Goal: Transaction & Acquisition: Subscribe to service/newsletter

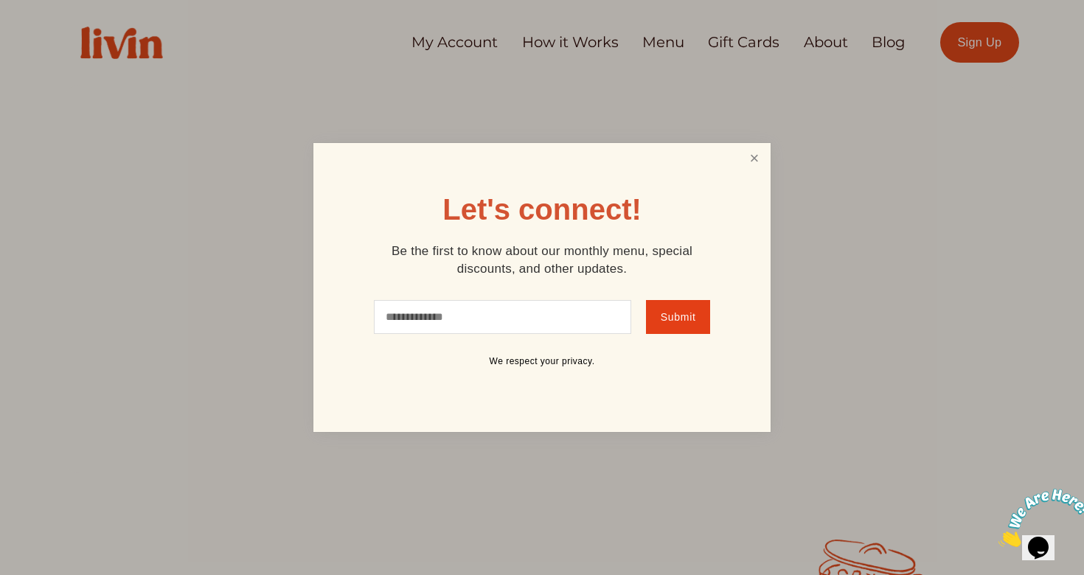
click at [746, 155] on link "Close" at bounding box center [754, 158] width 28 height 27
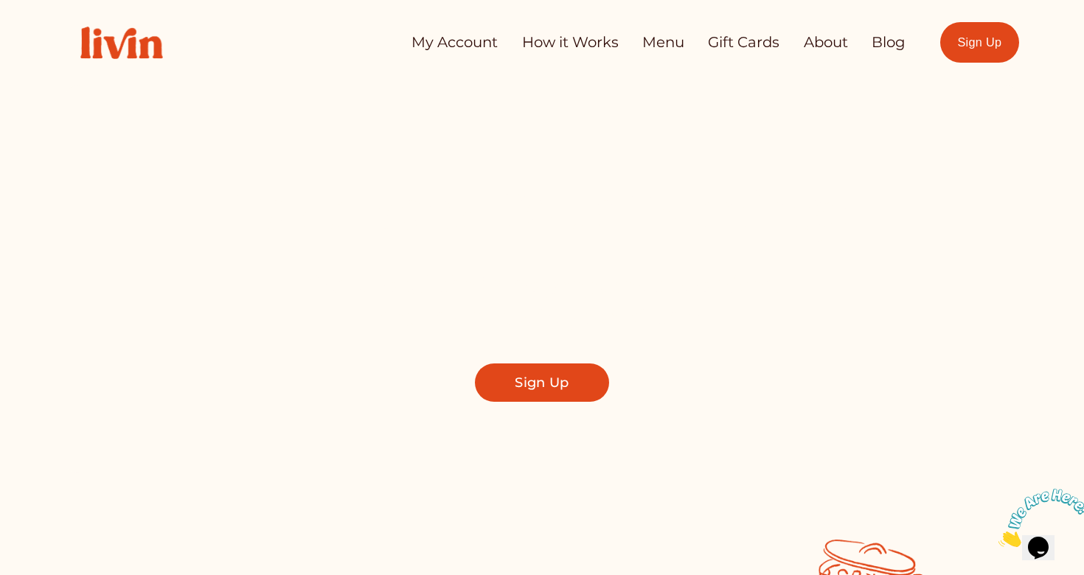
click at [570, 41] on link "How it Works" at bounding box center [570, 42] width 97 height 29
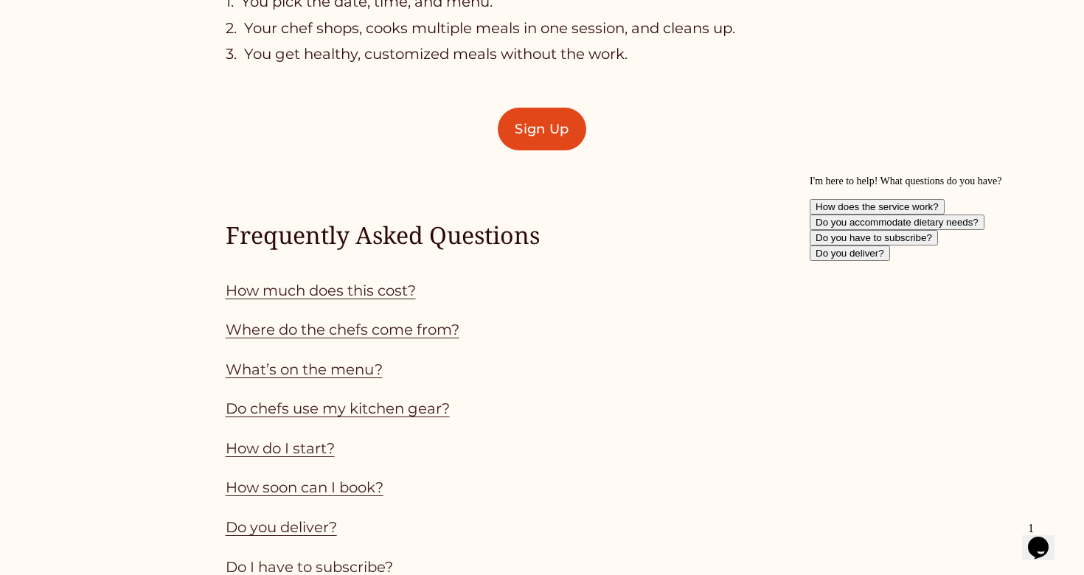
scroll to position [1163, 0]
click at [341, 324] on link "Where do the chefs come from?" at bounding box center [343, 331] width 234 height 18
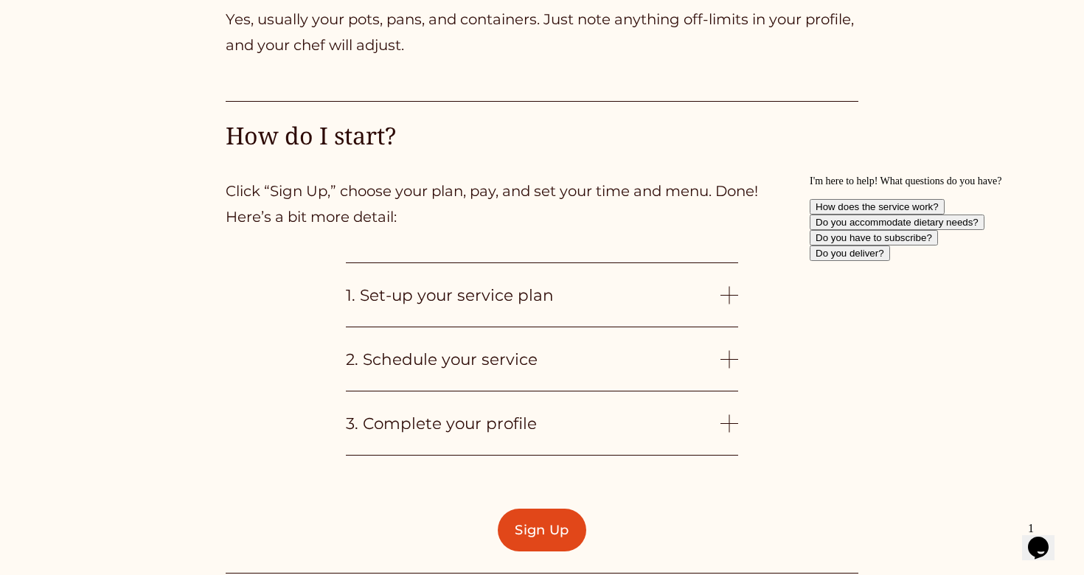
scroll to position [3343, 0]
click at [720, 293] on span "1. Set-up your service plan" at bounding box center [533, 296] width 375 height 19
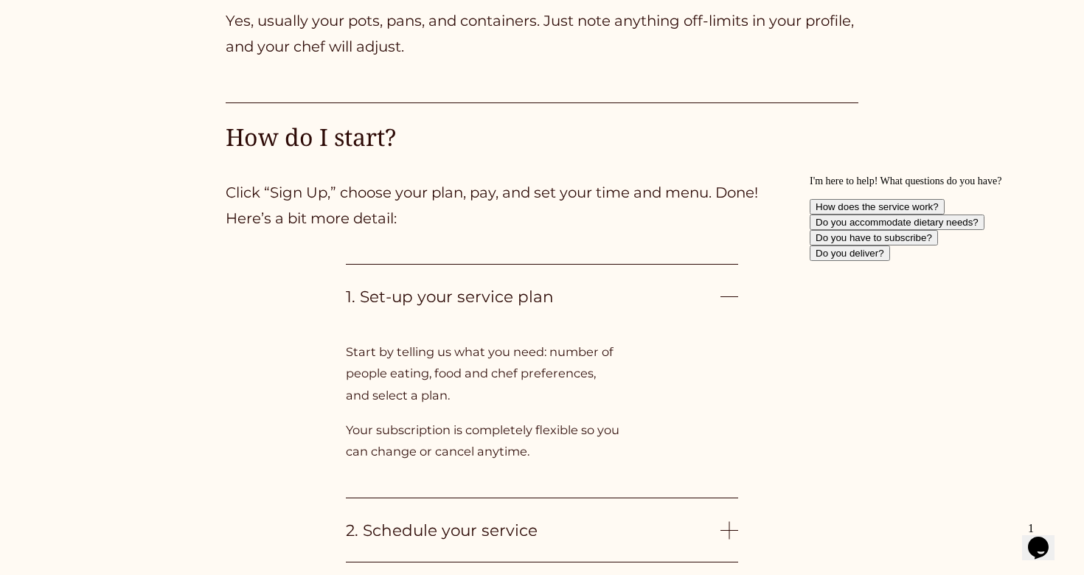
click at [720, 293] on span "1. Set-up your service plan" at bounding box center [533, 296] width 375 height 19
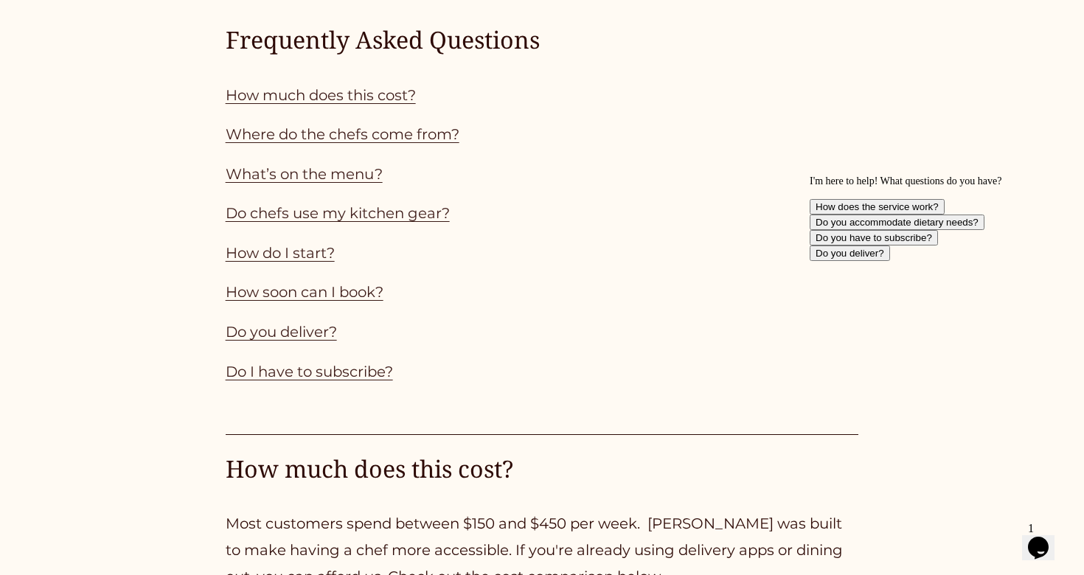
scroll to position [1359, 1]
click at [375, 88] on link "How much does this cost?" at bounding box center [321, 95] width 190 height 18
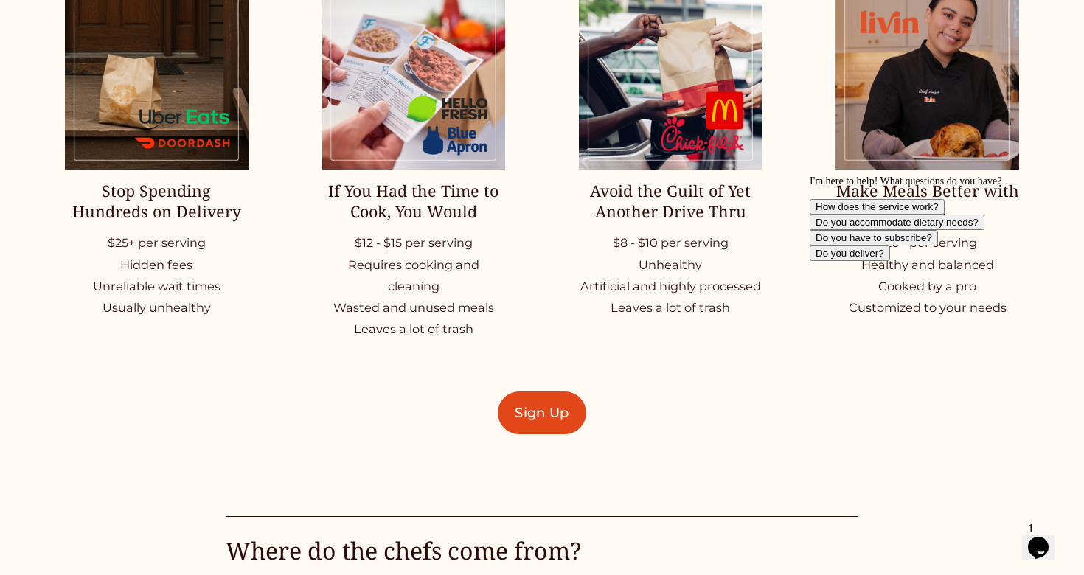
scroll to position [2071, 0]
click at [543, 408] on link "Sign Up" at bounding box center [542, 412] width 88 height 43
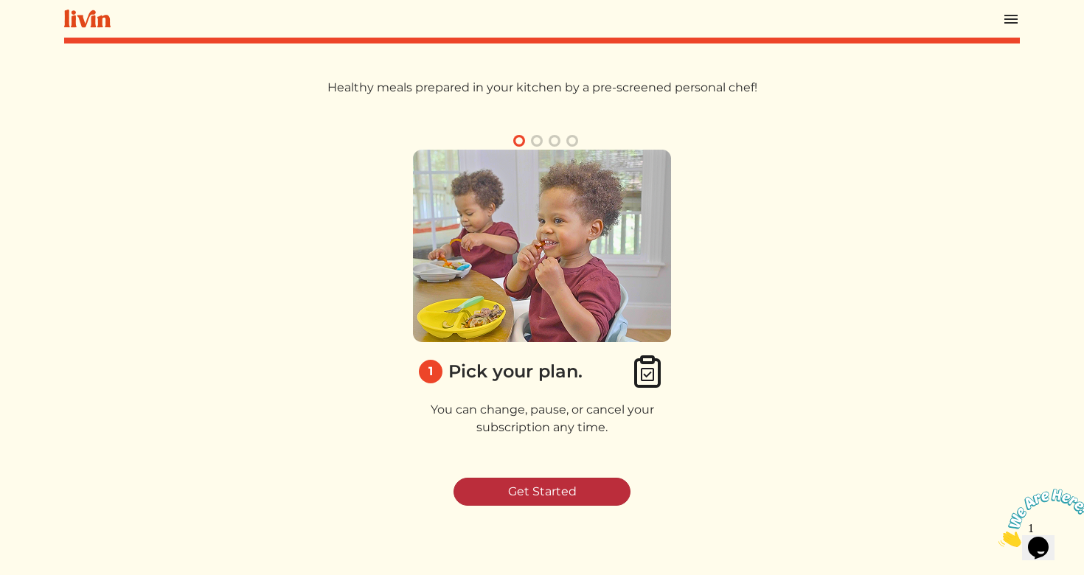
click at [560, 490] on link "Get Started" at bounding box center [542, 492] width 177 height 28
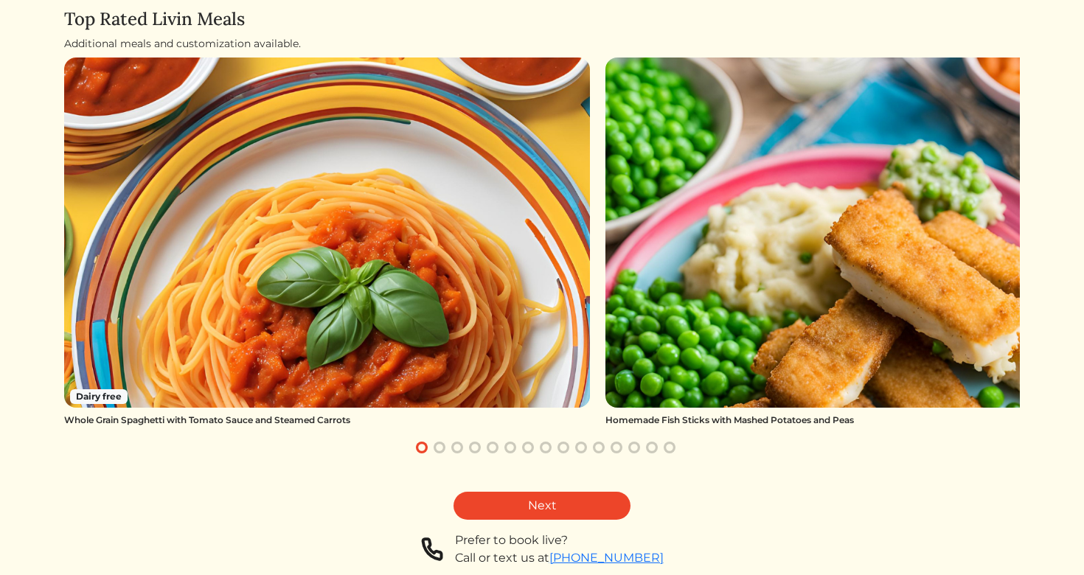
scroll to position [117, 0]
click at [442, 445] on button "button" at bounding box center [440, 448] width 18 height 18
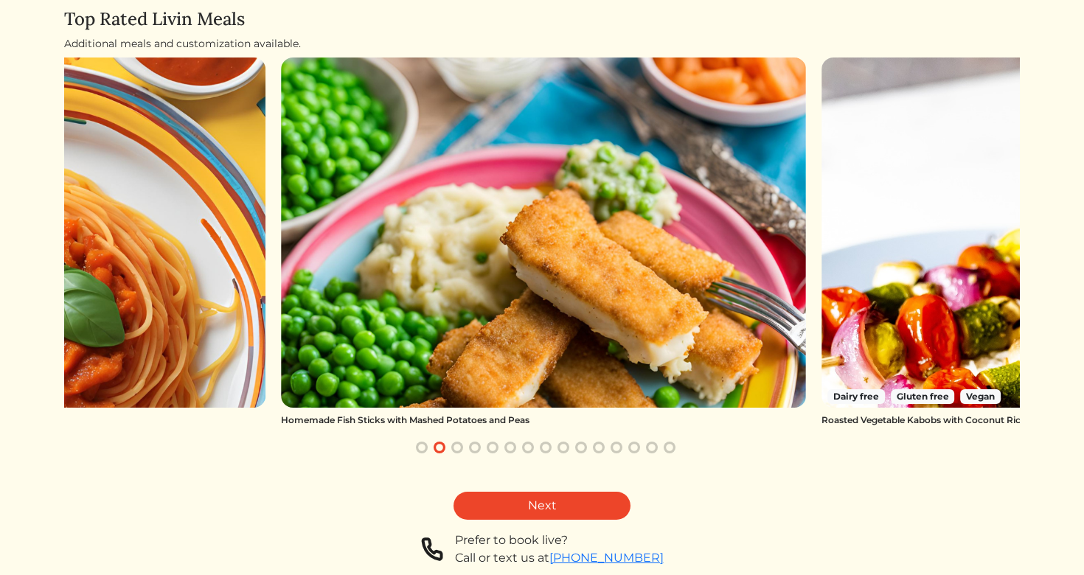
click at [457, 449] on button "button" at bounding box center [457, 448] width 18 height 18
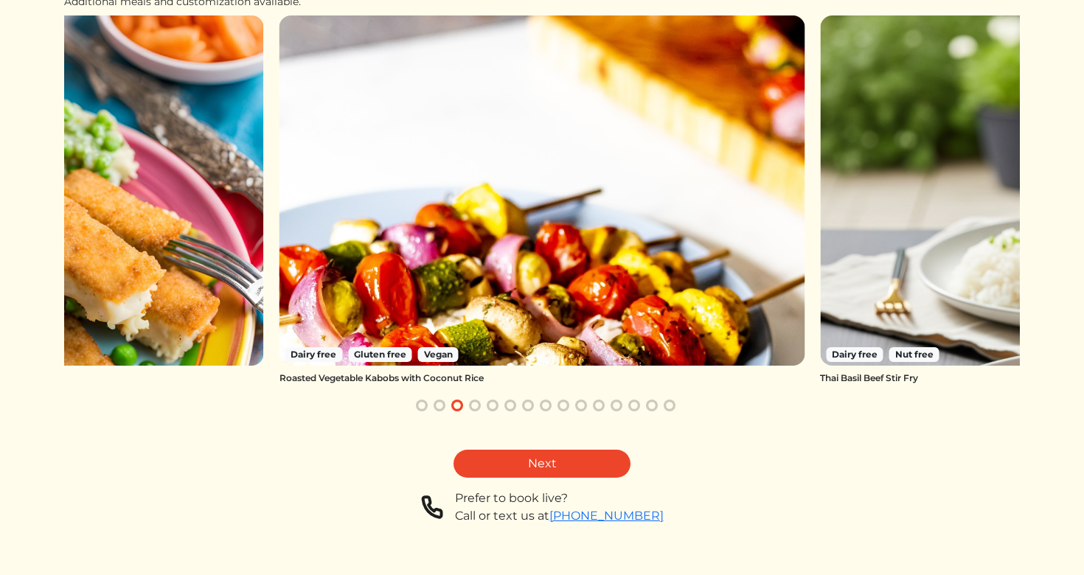
scroll to position [155, 0]
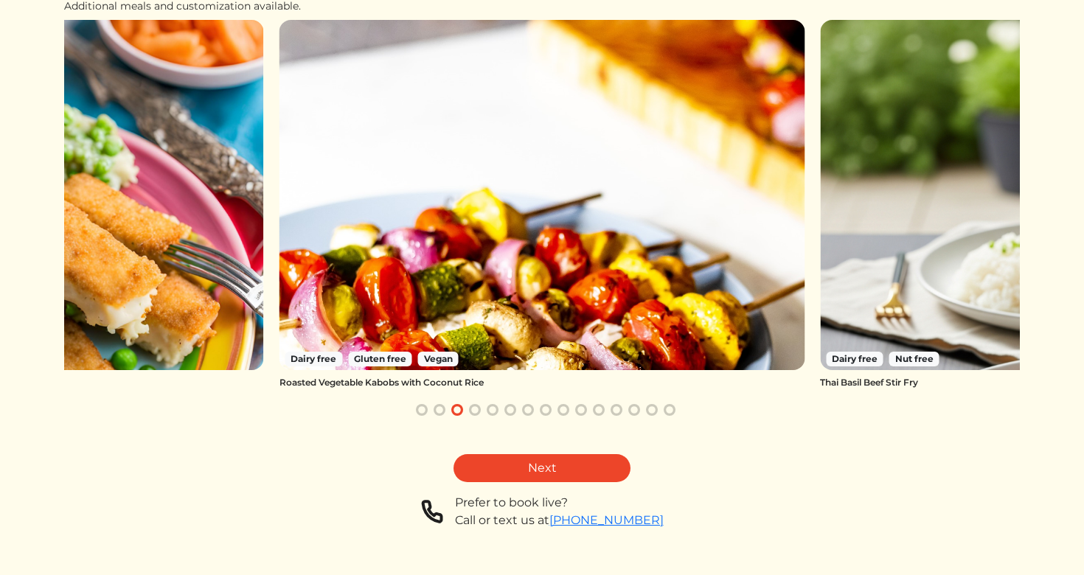
click at [475, 409] on button "button" at bounding box center [475, 410] width 18 height 18
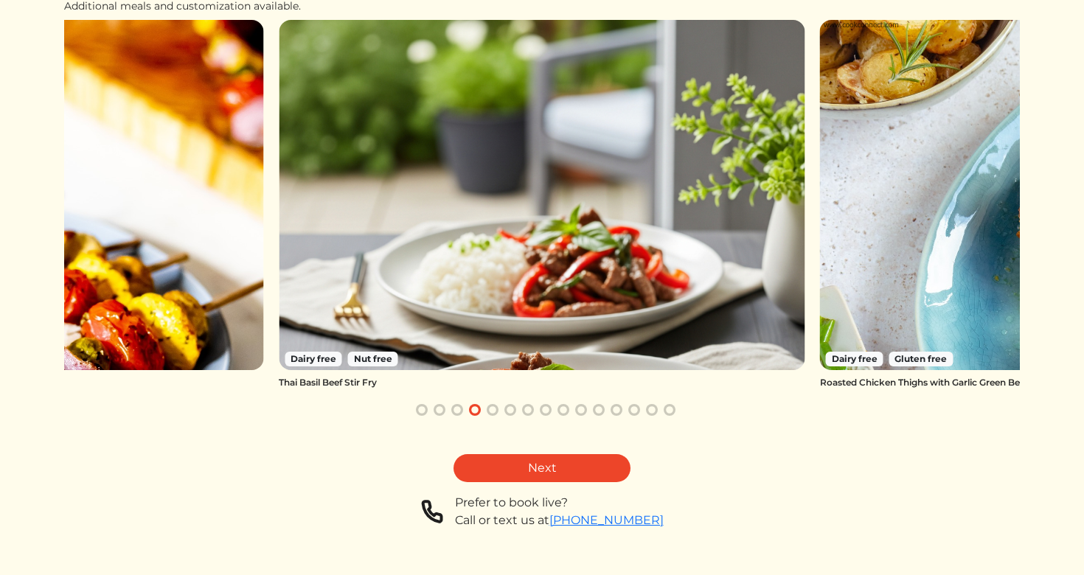
click at [494, 409] on button "button" at bounding box center [493, 410] width 18 height 18
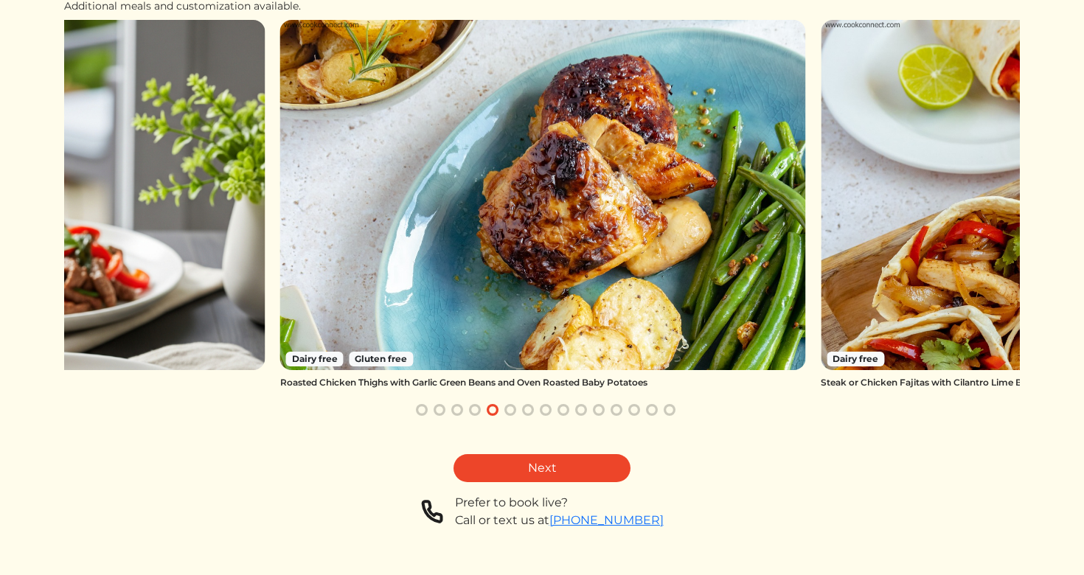
click at [509, 411] on button "button" at bounding box center [510, 410] width 18 height 18
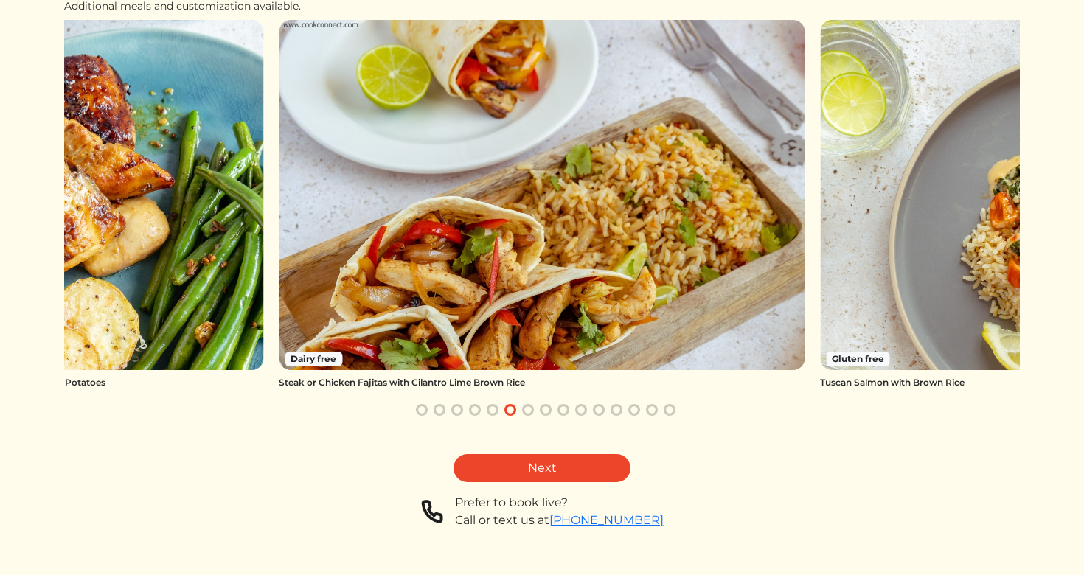
click at [525, 409] on button "button" at bounding box center [528, 410] width 18 height 18
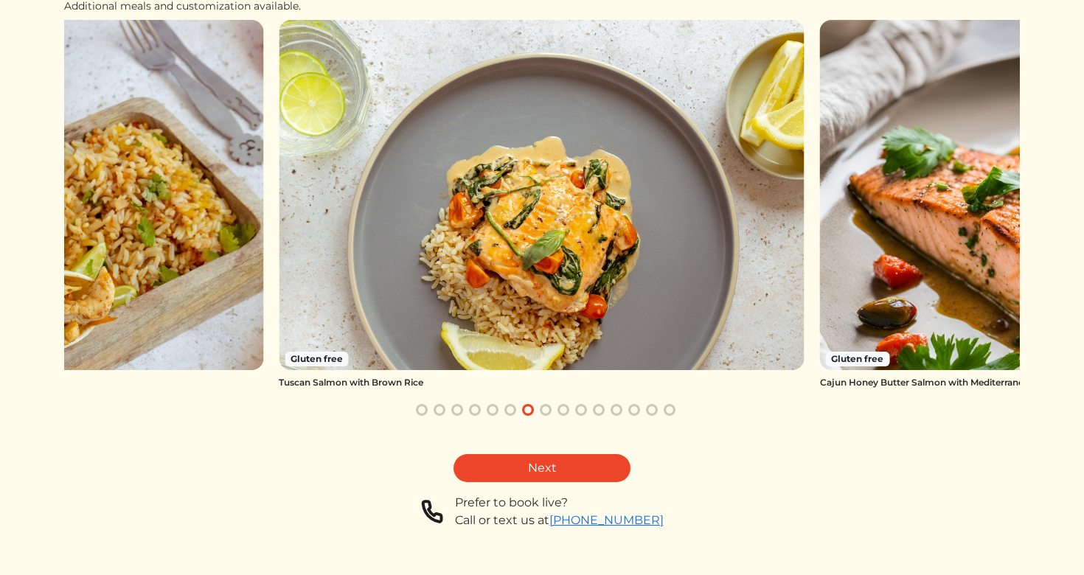
click at [543, 407] on button "button" at bounding box center [546, 410] width 18 height 18
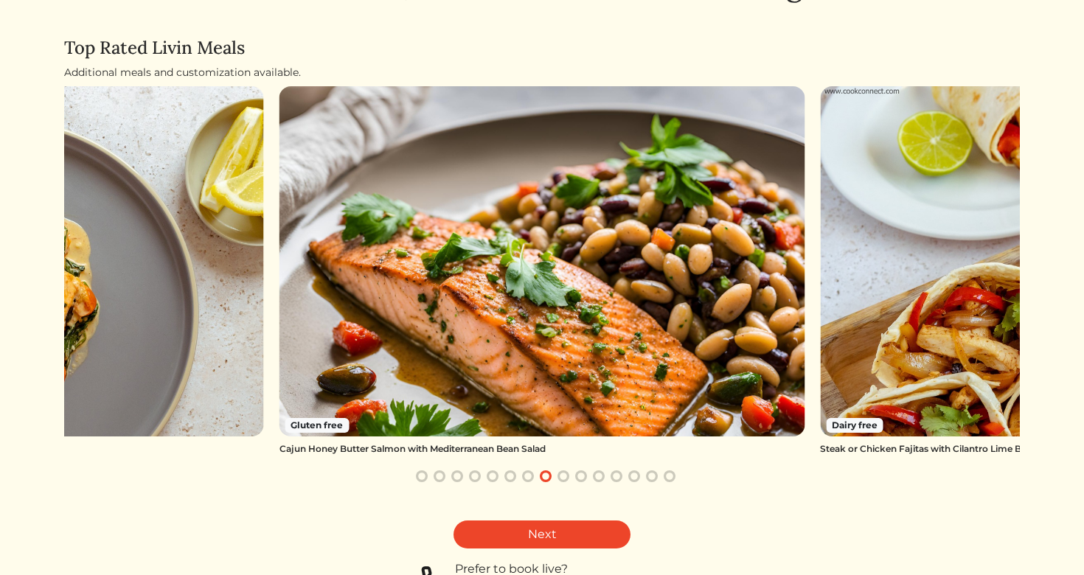
scroll to position [89, 0]
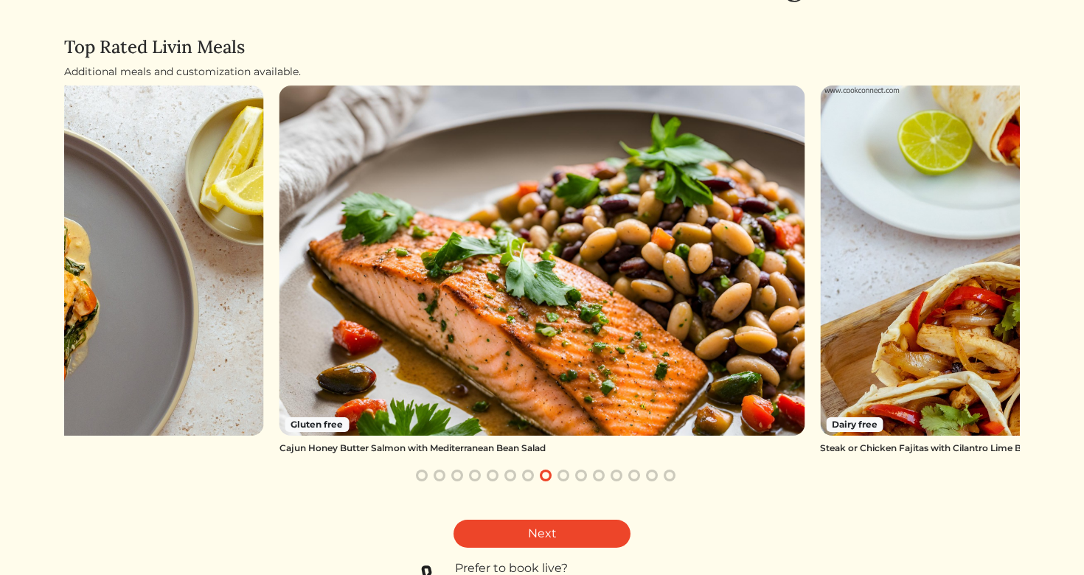
click at [563, 476] on button "button" at bounding box center [564, 476] width 18 height 18
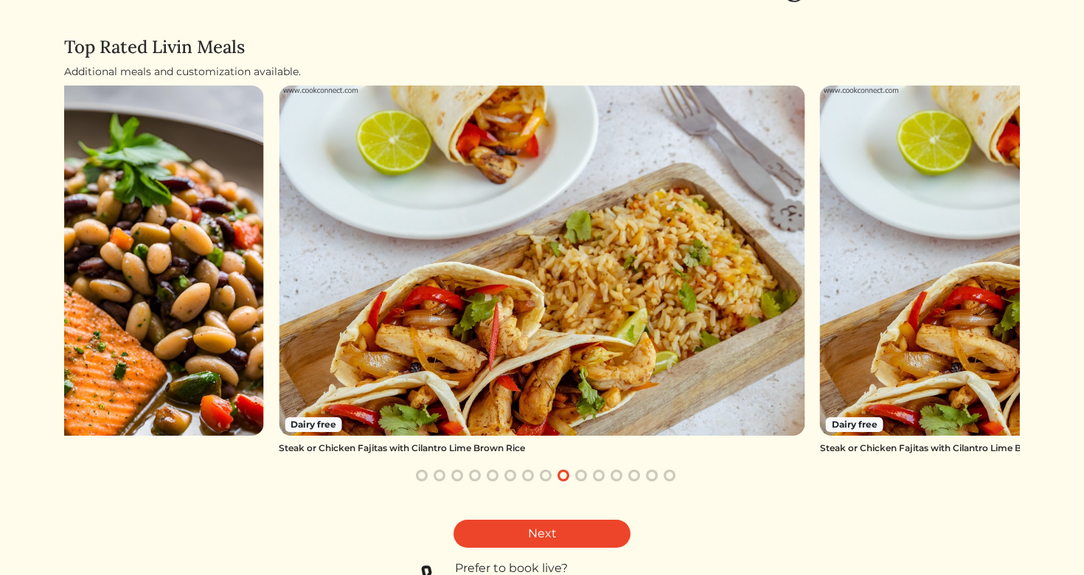
click at [580, 475] on button "button" at bounding box center [581, 476] width 18 height 18
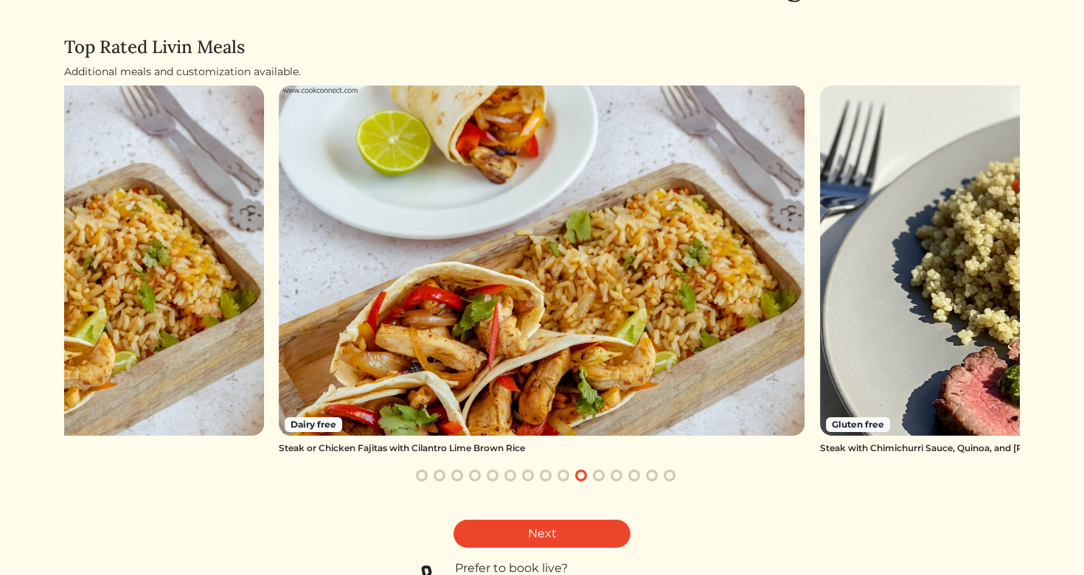
click at [962, 367] on img at bounding box center [1083, 261] width 526 height 350
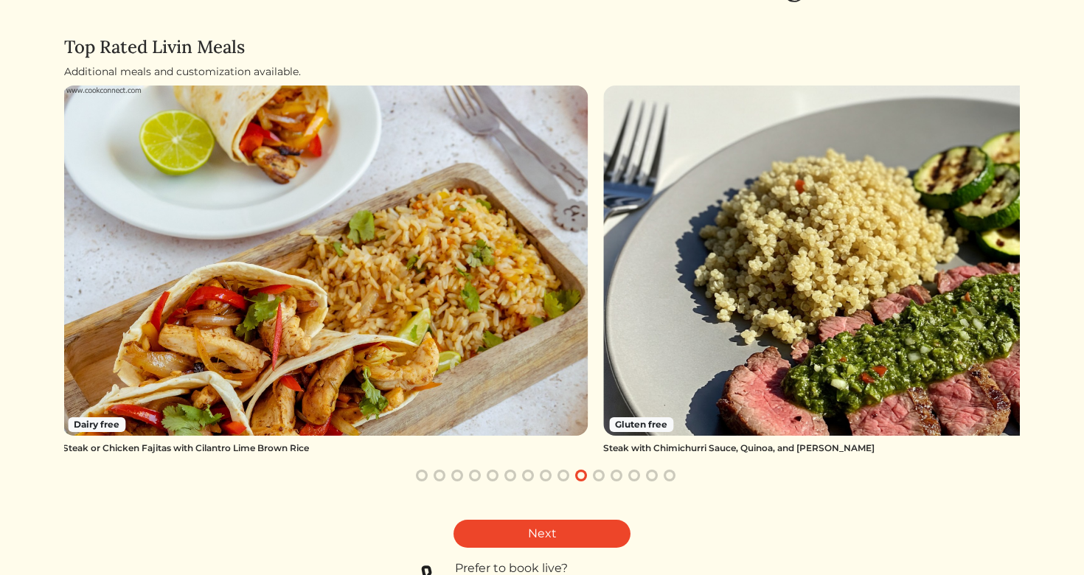
drag, startPoint x: 907, startPoint y: 444, endPoint x: 621, endPoint y: 417, distance: 287.3
click at [621, 417] on div "Gluten free Steak with Chimichurri Sauce, Quinoa, and Zucchini" at bounding box center [866, 270] width 526 height 369
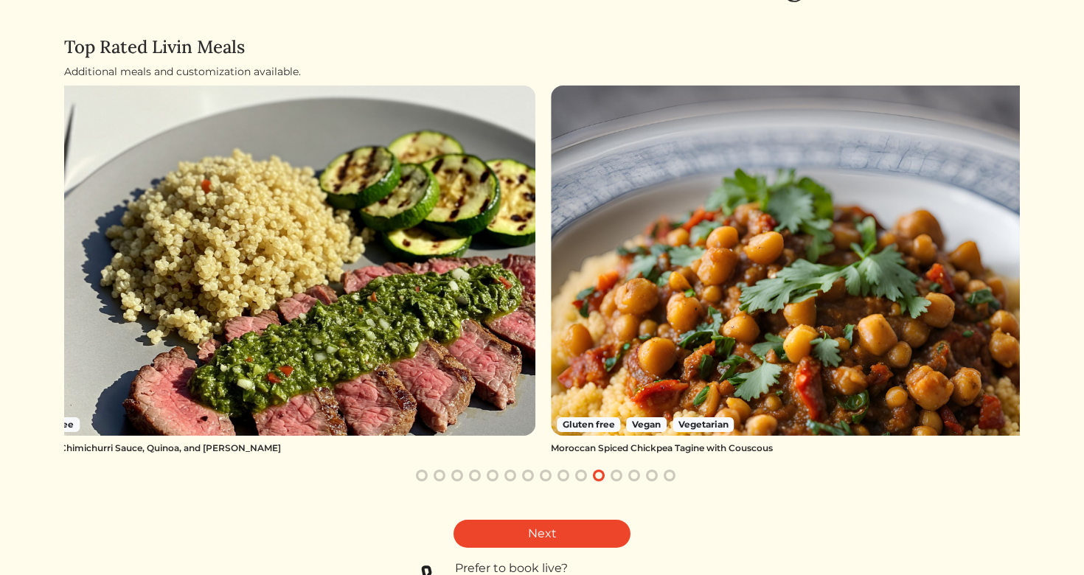
drag, startPoint x: 685, startPoint y: 395, endPoint x: 134, endPoint y: 383, distance: 551.0
click at [138, 383] on img at bounding box center [273, 261] width 526 height 350
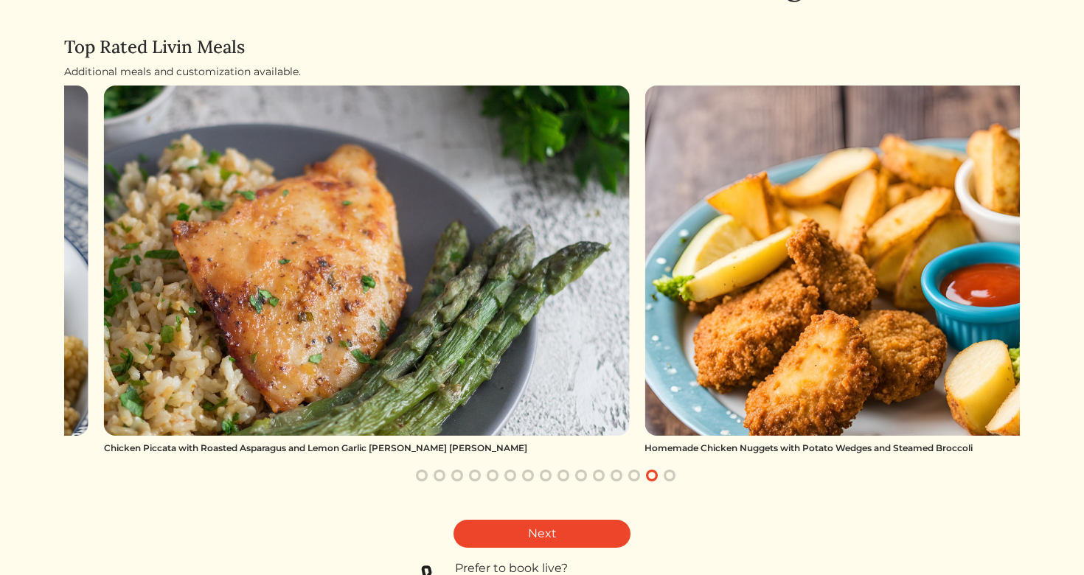
drag, startPoint x: 352, startPoint y: 369, endPoint x: 631, endPoint y: 378, distance: 279.6
click at [631, 378] on div "Dairy free Whole Grain Spaghetti with Tomato Sauce and Steamed Carrots Homemade…" at bounding box center [542, 285] width 956 height 399
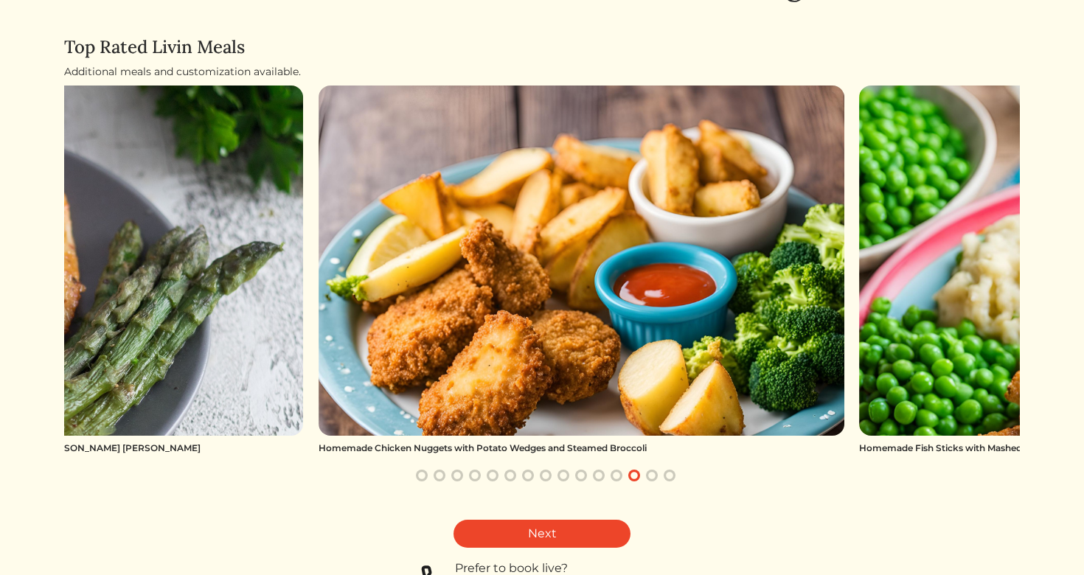
drag, startPoint x: 667, startPoint y: 383, endPoint x: 317, endPoint y: 402, distance: 350.8
click at [319, 402] on img at bounding box center [582, 261] width 526 height 350
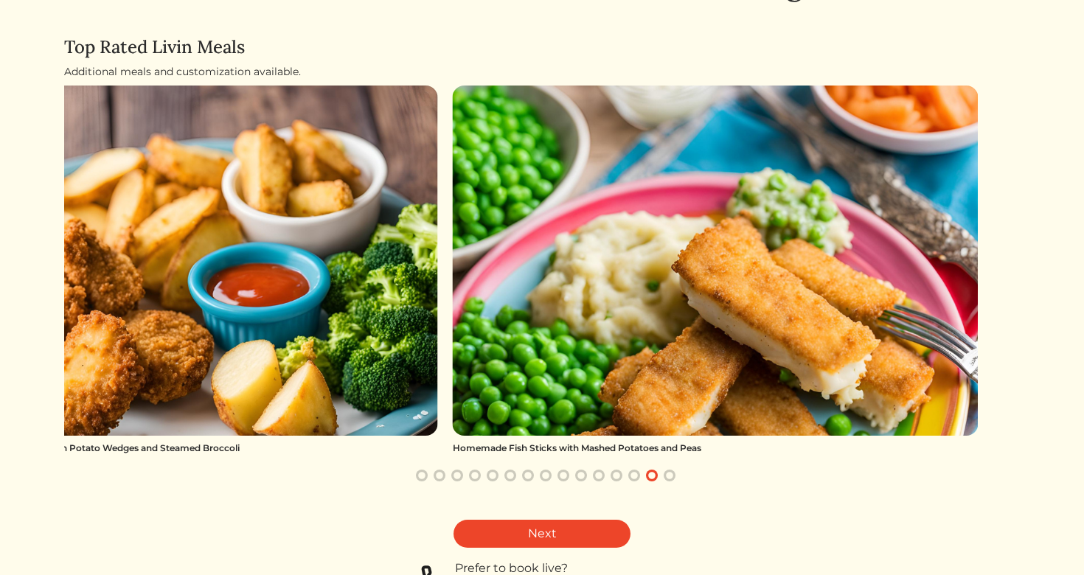
drag, startPoint x: 459, startPoint y: 381, endPoint x: 43, endPoint y: 381, distance: 415.9
click at [42, 380] on html "Log In Book a Chef Become a Chef Browse Menu Delicious, effortless meals are wa…" at bounding box center [542, 198] width 1084 height 575
